Goal: Transaction & Acquisition: Download file/media

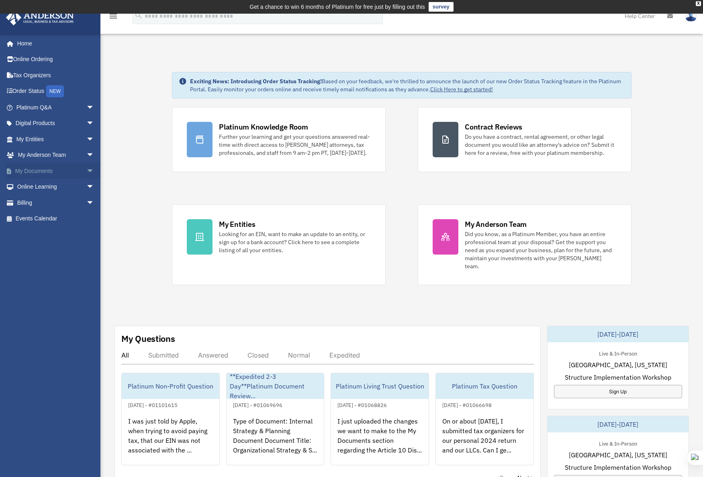
click at [86, 169] on span "arrow_drop_down" at bounding box center [94, 171] width 16 height 16
click at [36, 187] on link "Box" at bounding box center [58, 187] width 95 height 16
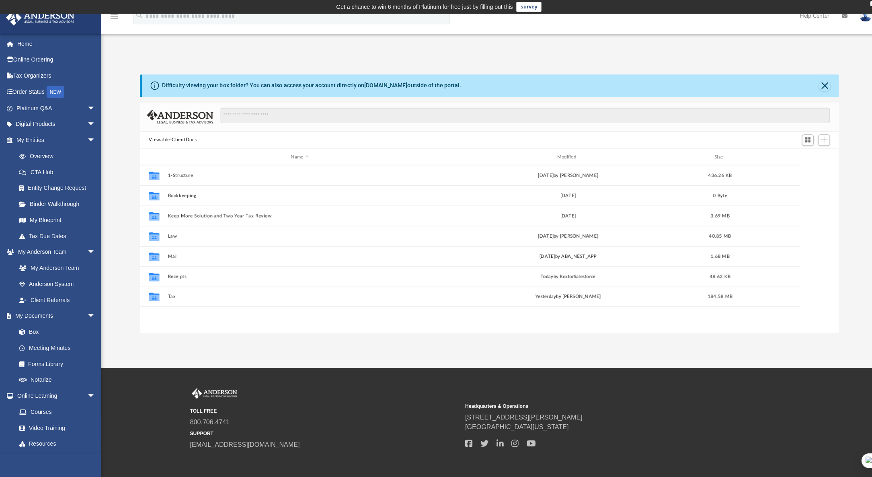
scroll to position [177, 688]
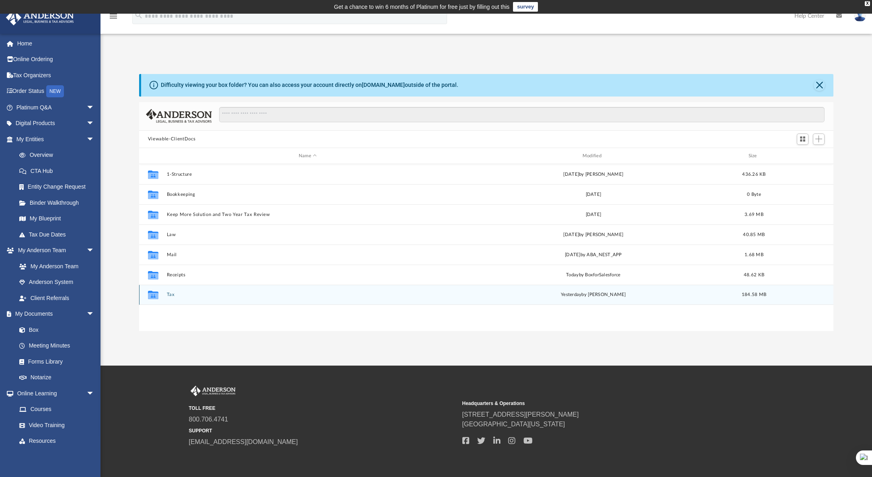
click at [176, 294] on button "Tax" at bounding box center [307, 294] width 282 height 5
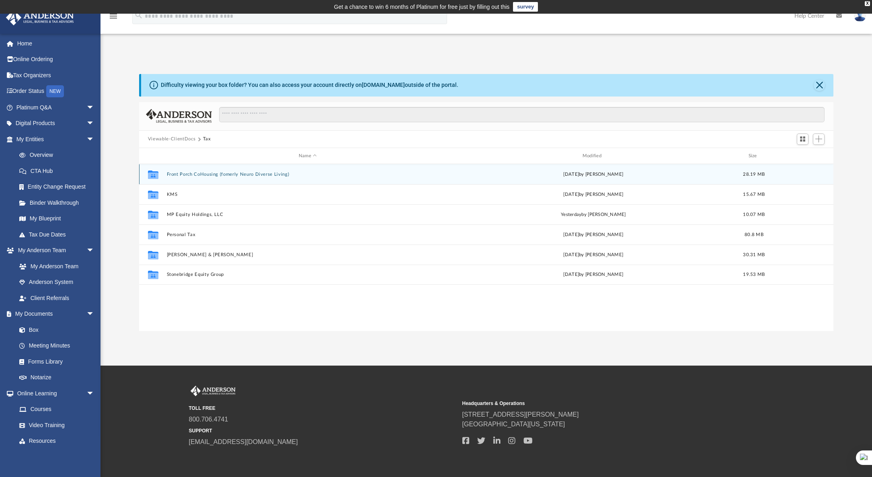
click at [223, 174] on button "Front Porch CoHousing (fomerly Neuro Diverse Living)" at bounding box center [307, 174] width 282 height 5
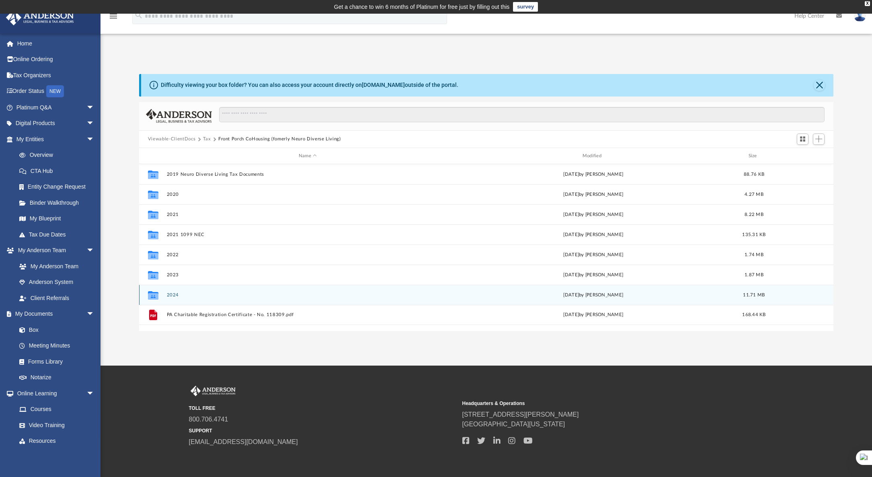
click at [174, 297] on button "2024" at bounding box center [307, 294] width 282 height 5
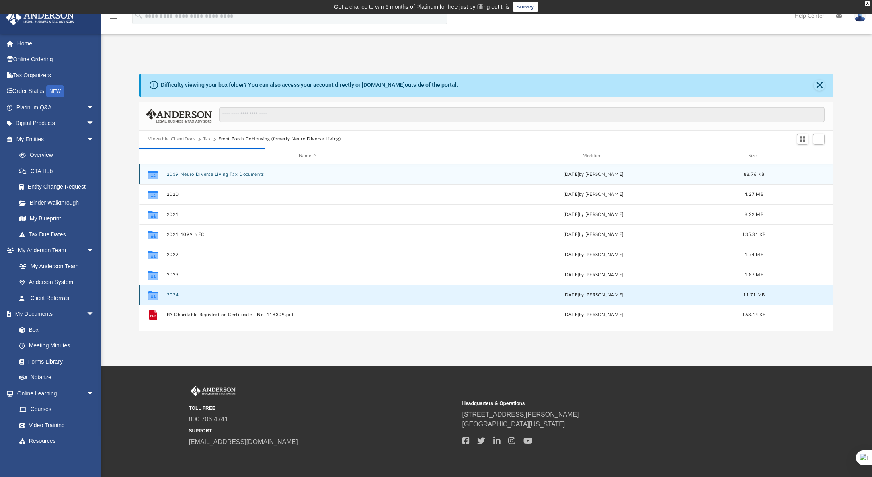
scroll to position [152, 688]
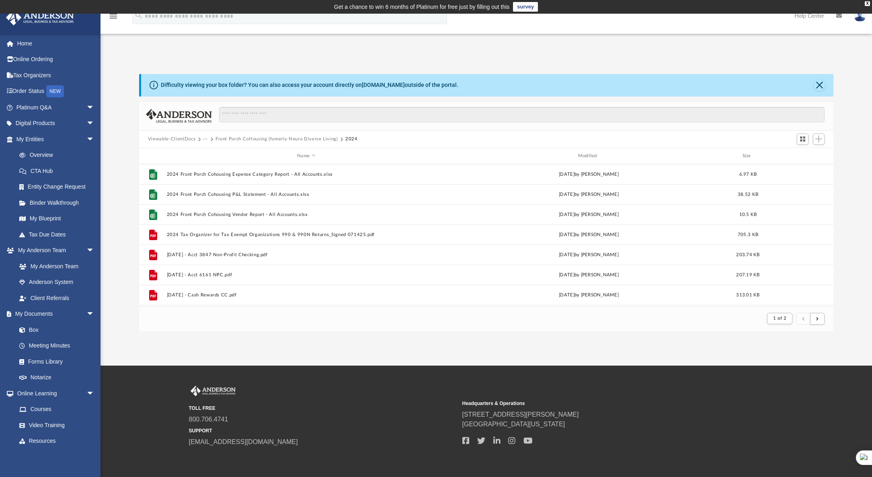
click at [183, 140] on button "Viewable-ClientDocs" at bounding box center [171, 138] width 47 height 7
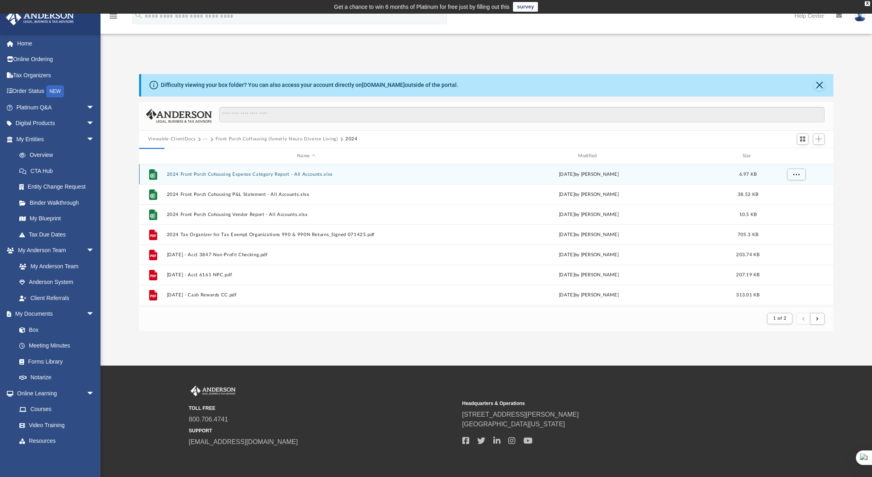
scroll to position [177, 688]
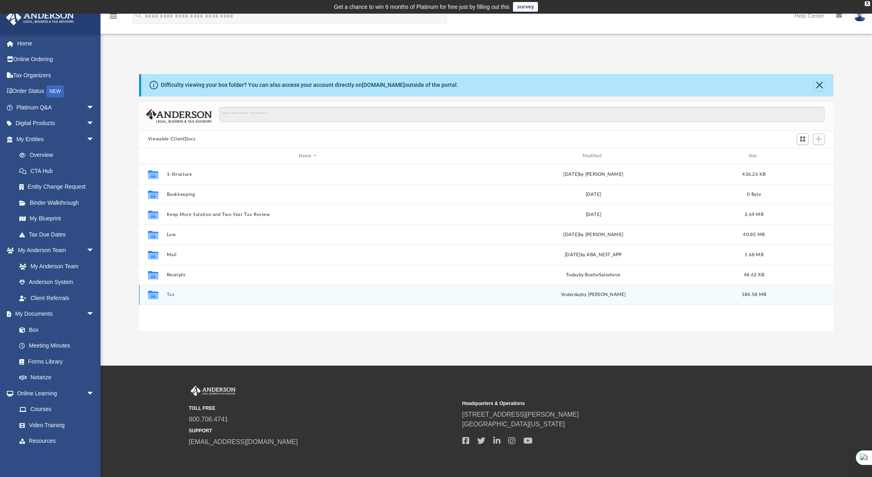
click at [170, 296] on button "Tax" at bounding box center [307, 294] width 282 height 5
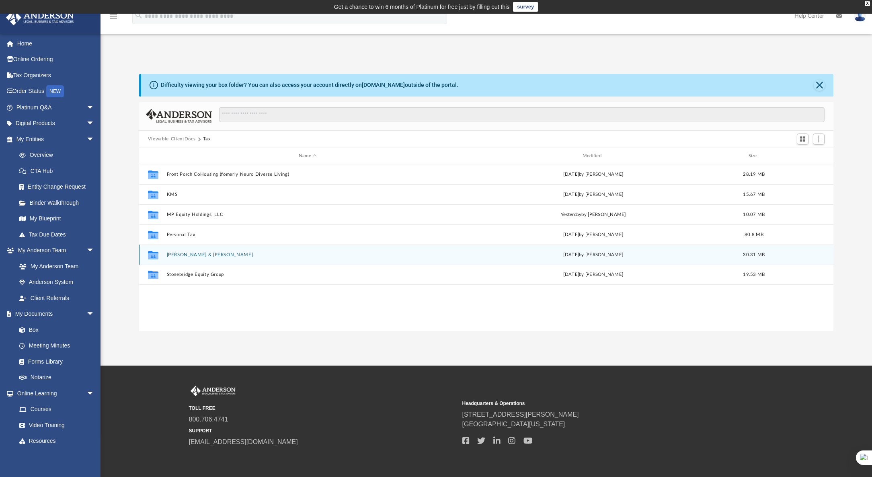
click at [184, 254] on button "[PERSON_NAME] & [PERSON_NAME]" at bounding box center [307, 254] width 282 height 5
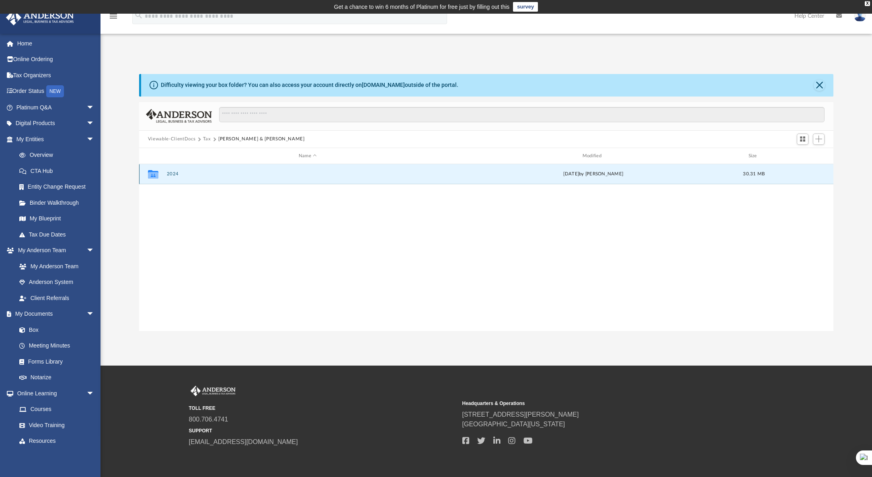
click at [171, 175] on button "2024" at bounding box center [307, 174] width 282 height 5
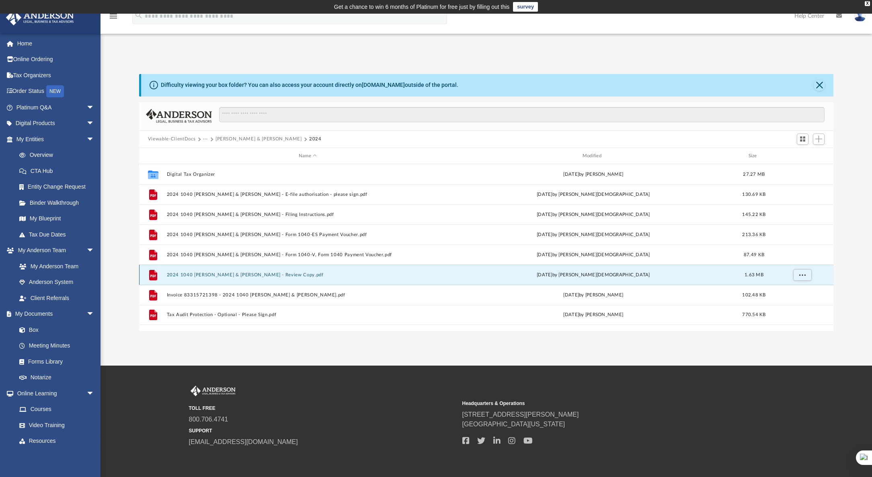
click at [264, 274] on button "2024 1040 Richardson, James M & Nancy - Review Copy.pdf" at bounding box center [307, 274] width 282 height 5
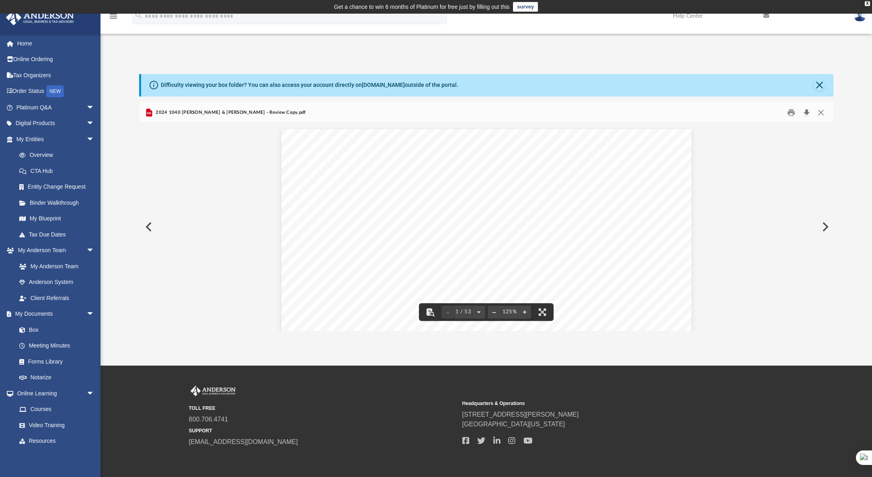
click at [709, 113] on button "Download" at bounding box center [806, 112] width 14 height 12
click at [709, 113] on button "Print" at bounding box center [791, 112] width 16 height 12
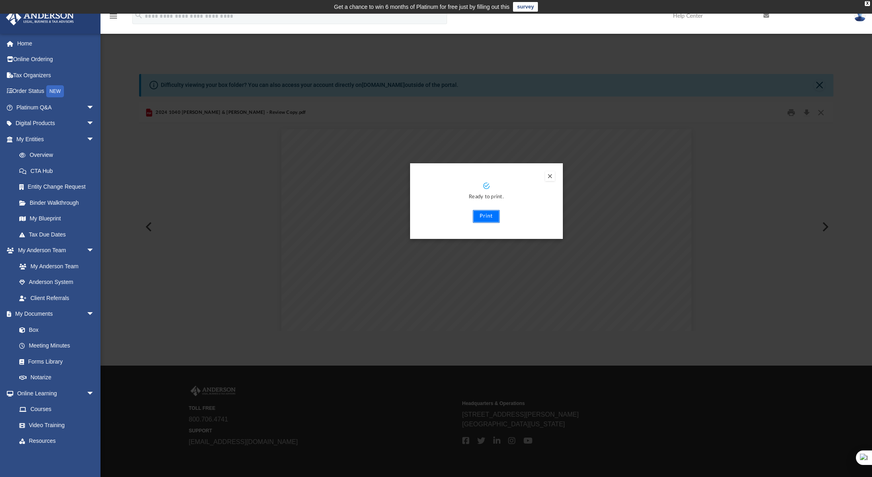
click at [486, 218] on button "Print" at bounding box center [486, 216] width 27 height 13
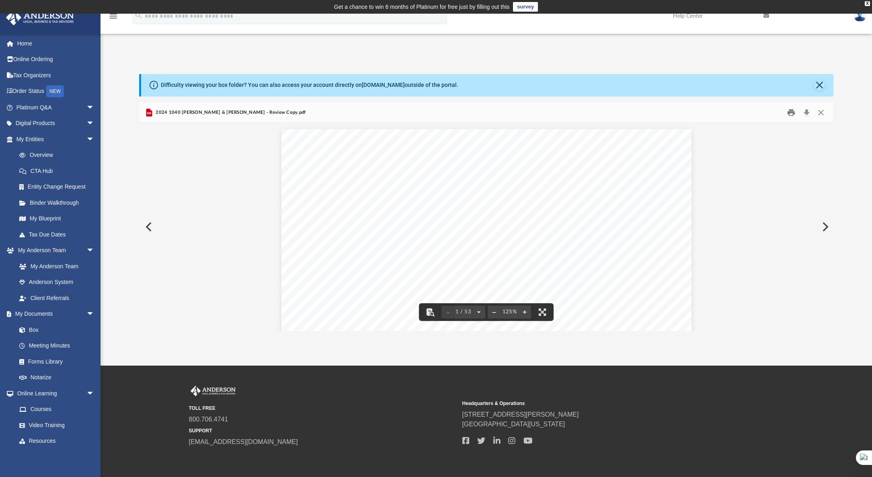
click at [709, 115] on button "Print" at bounding box center [791, 112] width 16 height 12
click at [709, 113] on button "Print" at bounding box center [791, 112] width 16 height 12
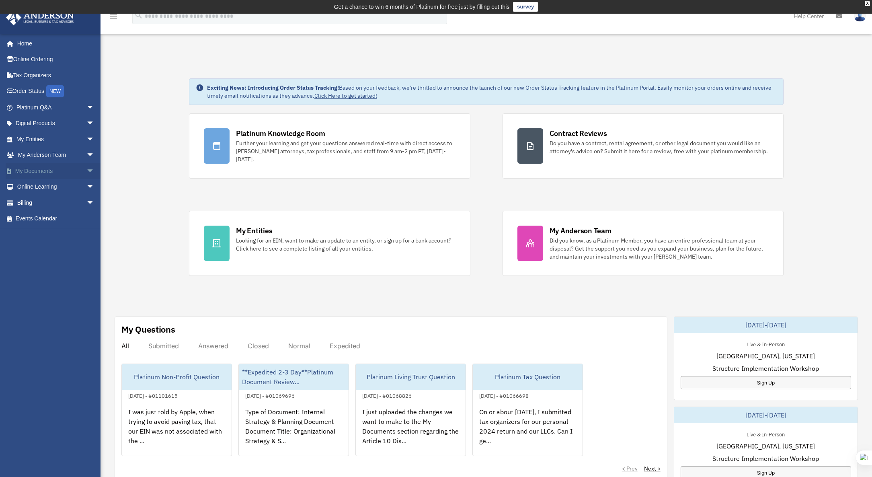
click at [46, 168] on link "My Documents arrow_drop_down" at bounding box center [56, 171] width 101 height 16
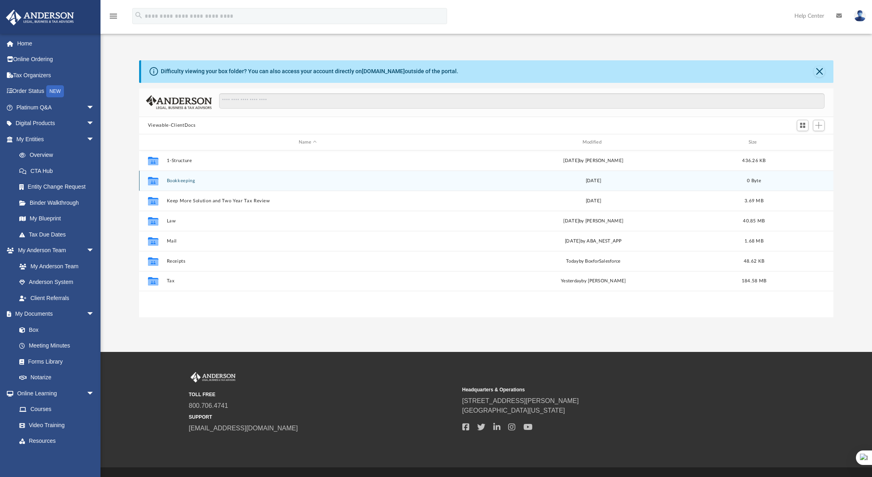
scroll to position [177, 688]
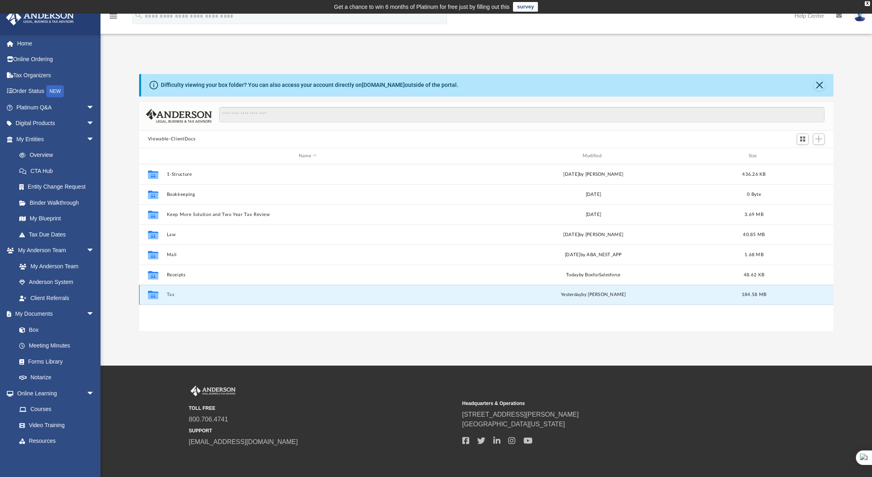
click at [172, 294] on button "Tax" at bounding box center [307, 294] width 282 height 5
